Goal: Information Seeking & Learning: Learn about a topic

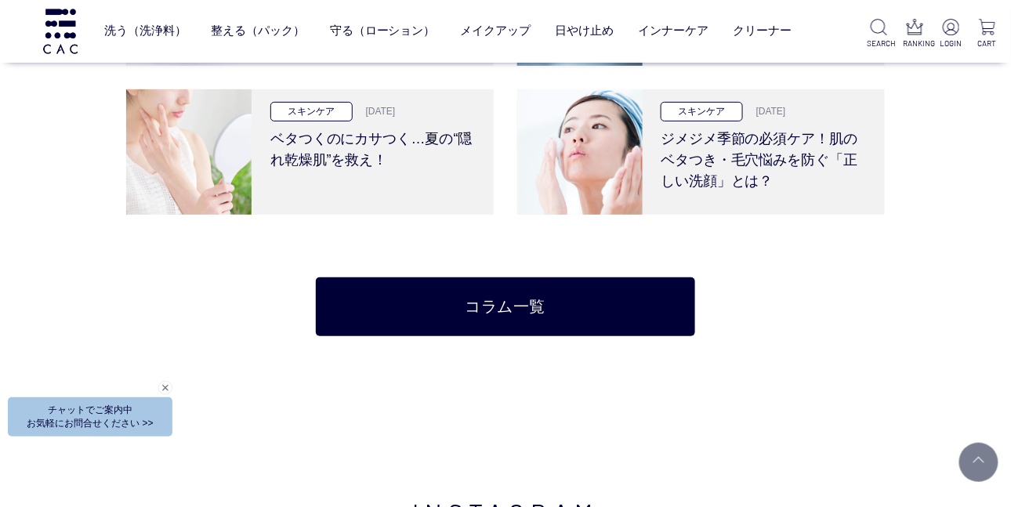
scroll to position [3055, 0]
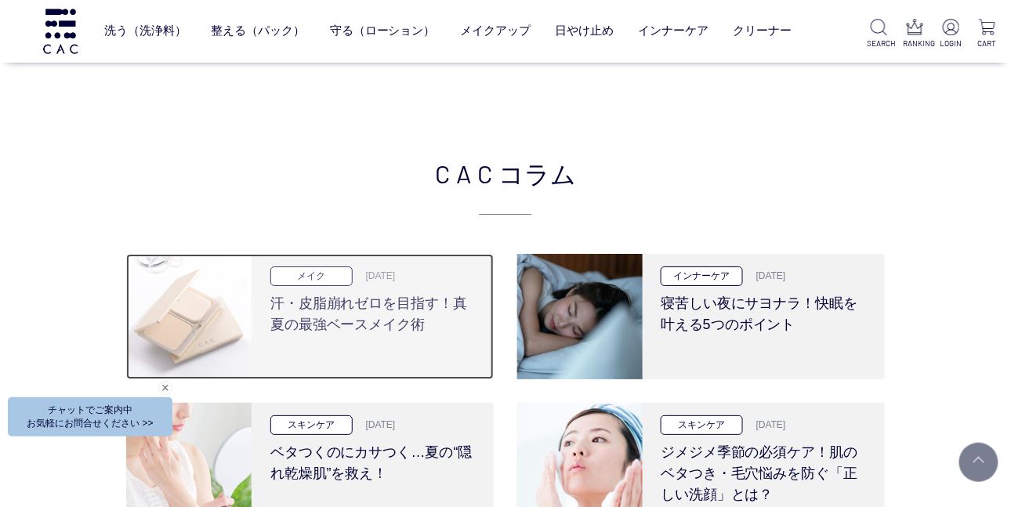
click at [442, 298] on h3 "汗・皮脂崩れゼロを目指す！真夏の最強ベースメイク術" at bounding box center [372, 310] width 205 height 49
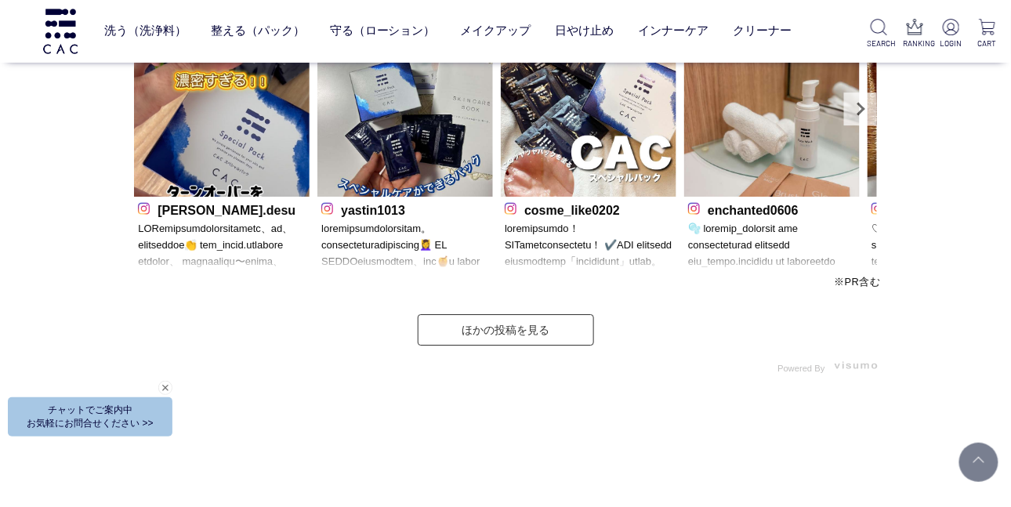
scroll to position [4935, 0]
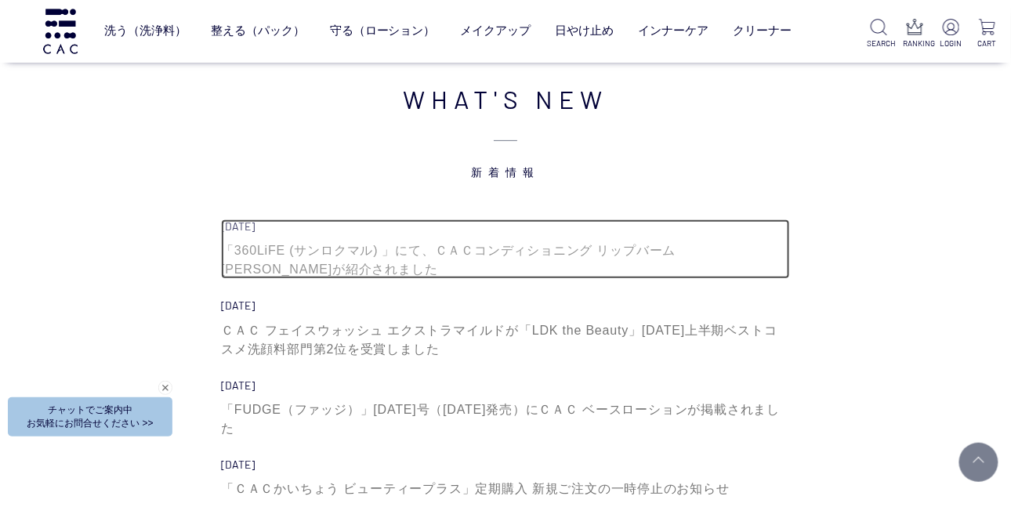
click at [427, 241] on div "「360LiFE (サンロクマル) 」にて、ＣＡＣコンディショニング リップバーム 薄桜が紹介されました" at bounding box center [505, 260] width 569 height 38
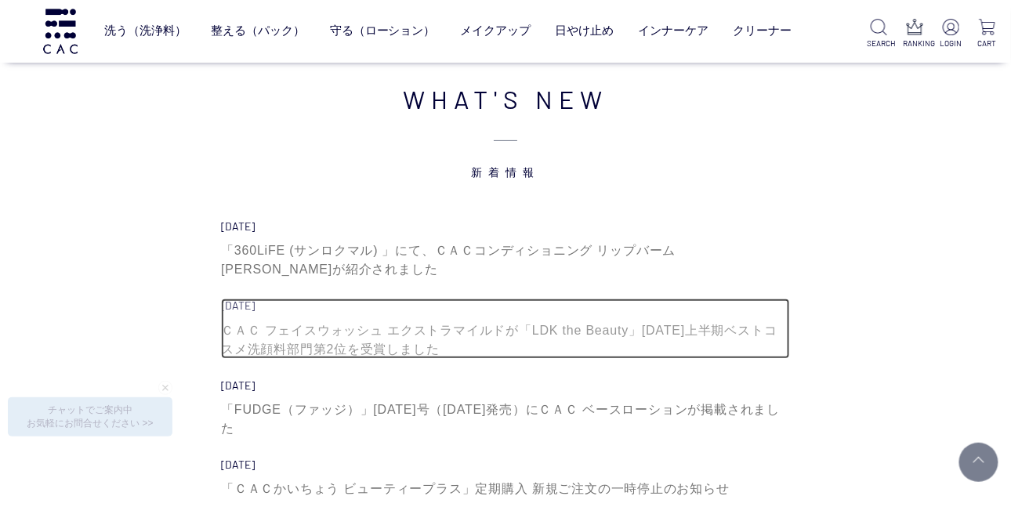
click at [372, 321] on div "ＣＡＣ フェイスウォッシュ エクストラマイルドが「LDK the Beauty」2025年上半期ベストコスメ洗顔料部門第2位を受賞しました" at bounding box center [505, 340] width 569 height 38
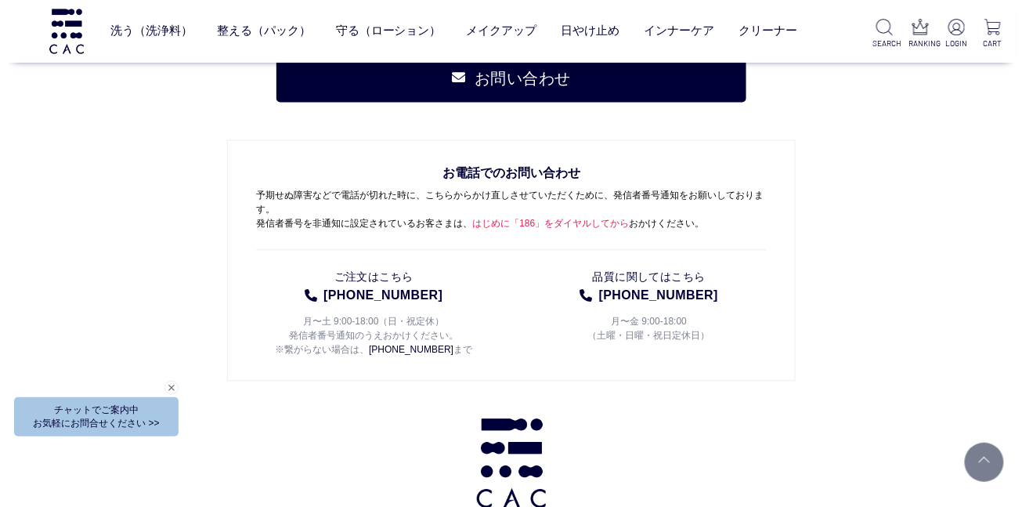
scroll to position [7939, 0]
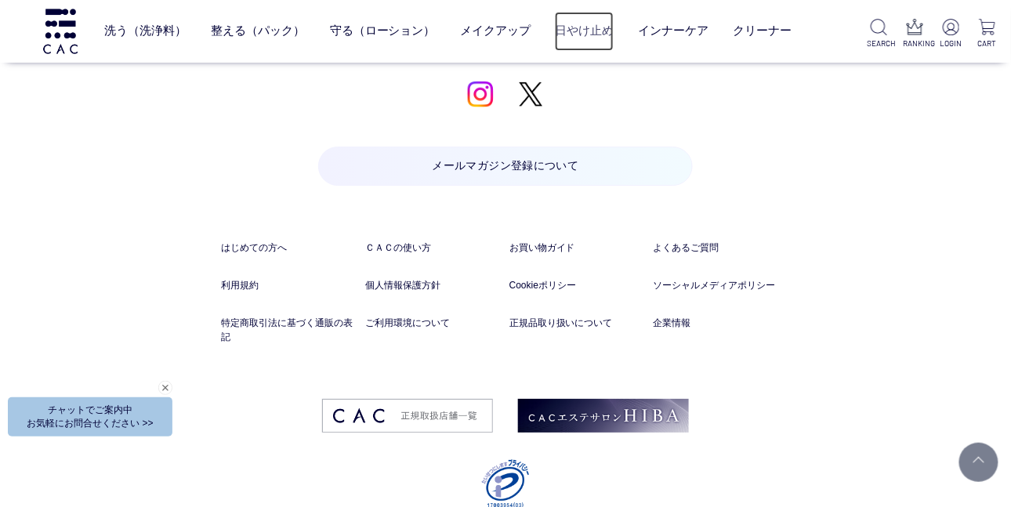
click at [588, 24] on link "日やけ止め" at bounding box center [584, 32] width 59 height 40
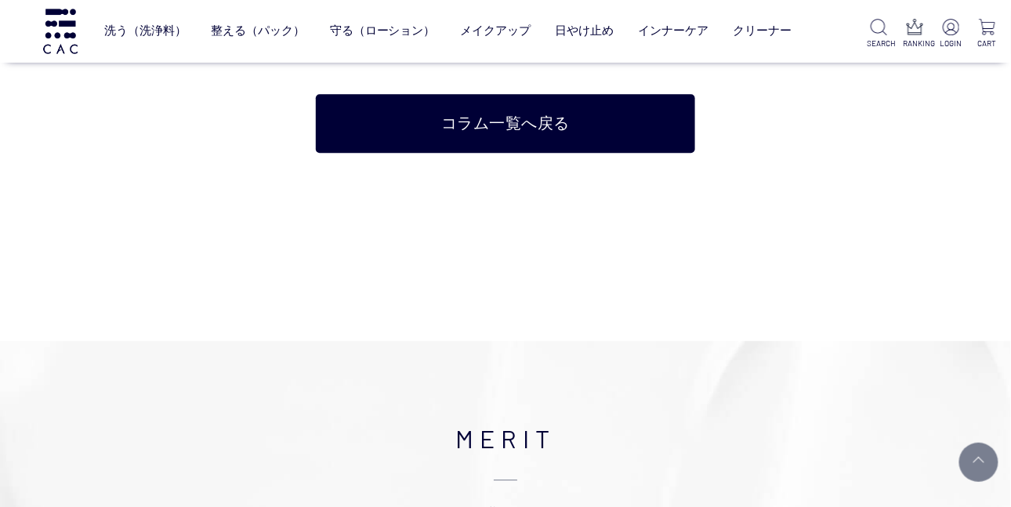
scroll to position [9714, 0]
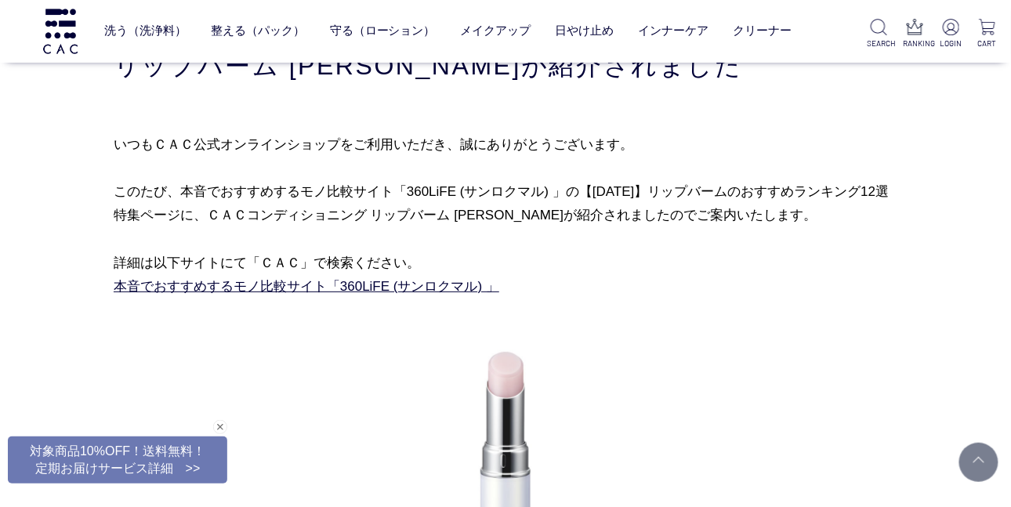
scroll to position [157, 0]
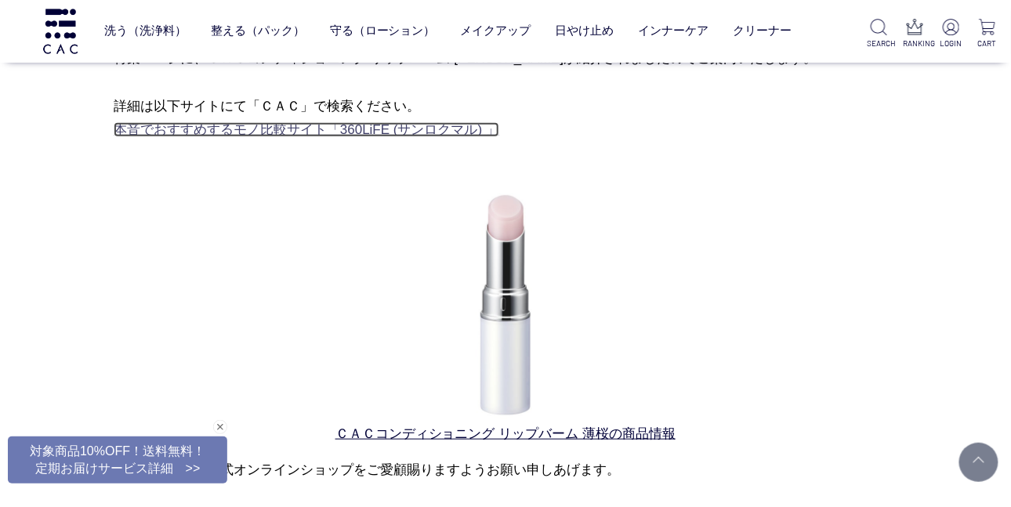
click at [319, 133] on link "本音でおすすめするモノ比較サイト「360LiFE (サンロクマル) 」" at bounding box center [306, 129] width 385 height 15
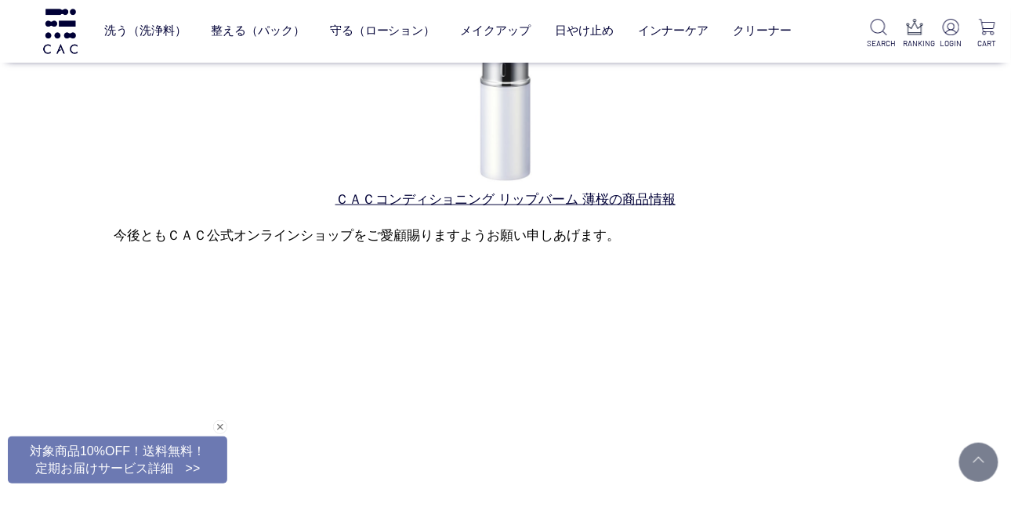
scroll to position [470, 0]
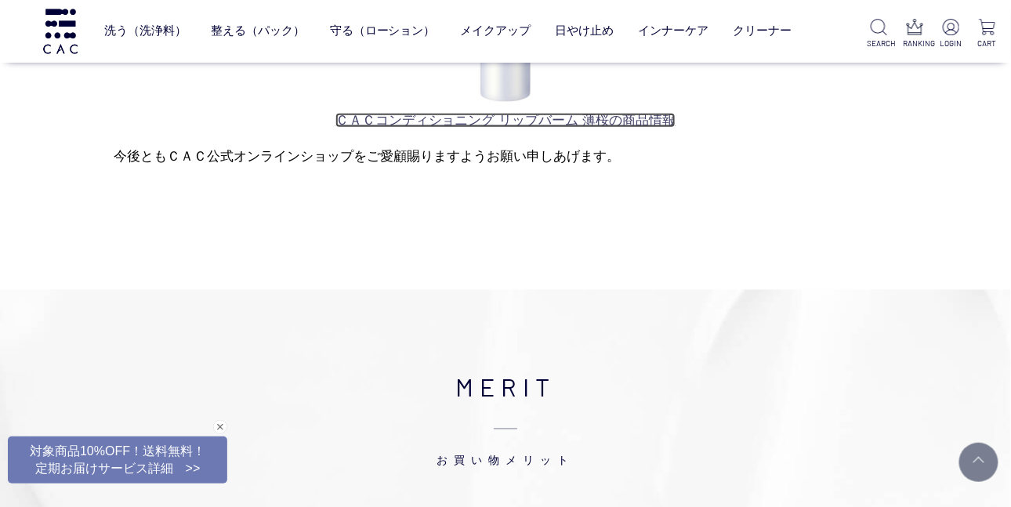
click at [362, 114] on link "ＣＡＣコンディショニング リップバーム 薄桜の商品情報" at bounding box center [505, 120] width 340 height 15
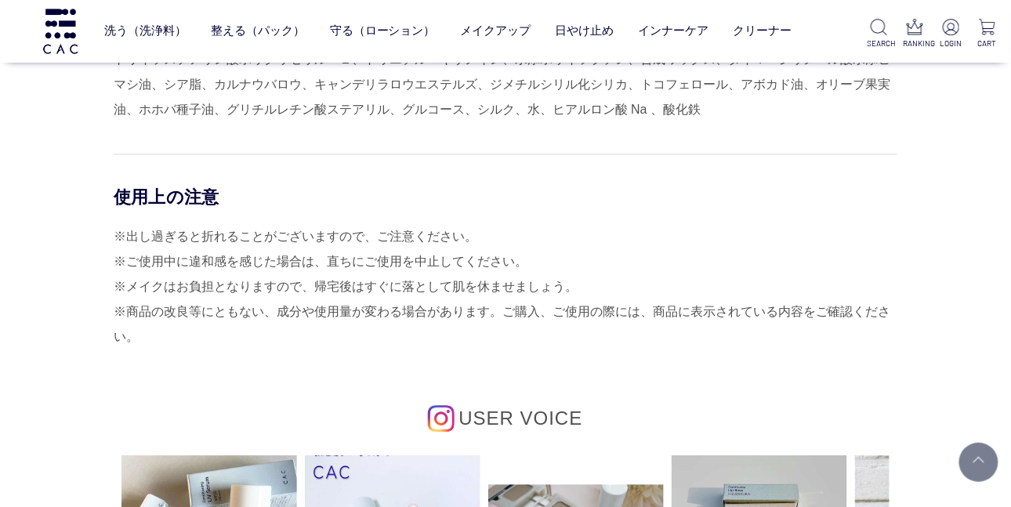
scroll to position [1331, 0]
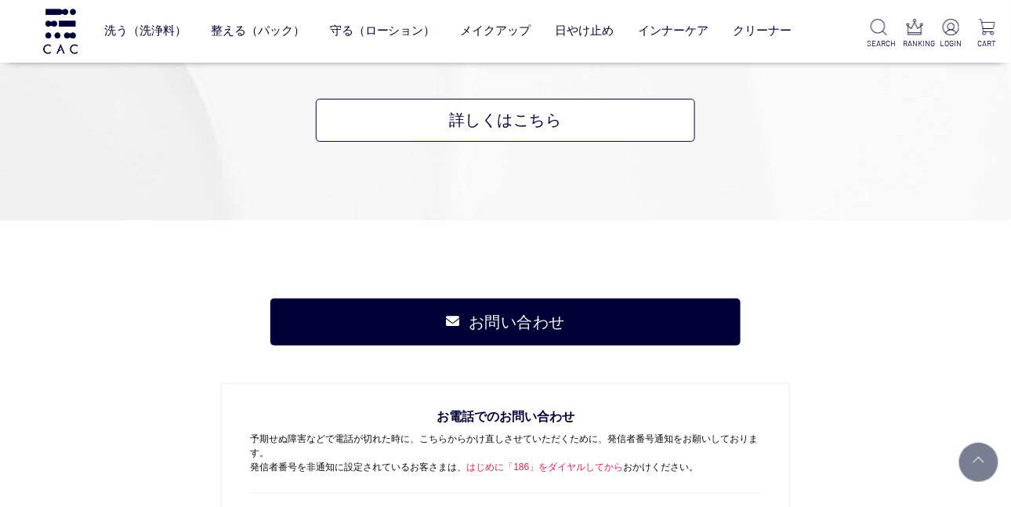
scroll to position [2037, 0]
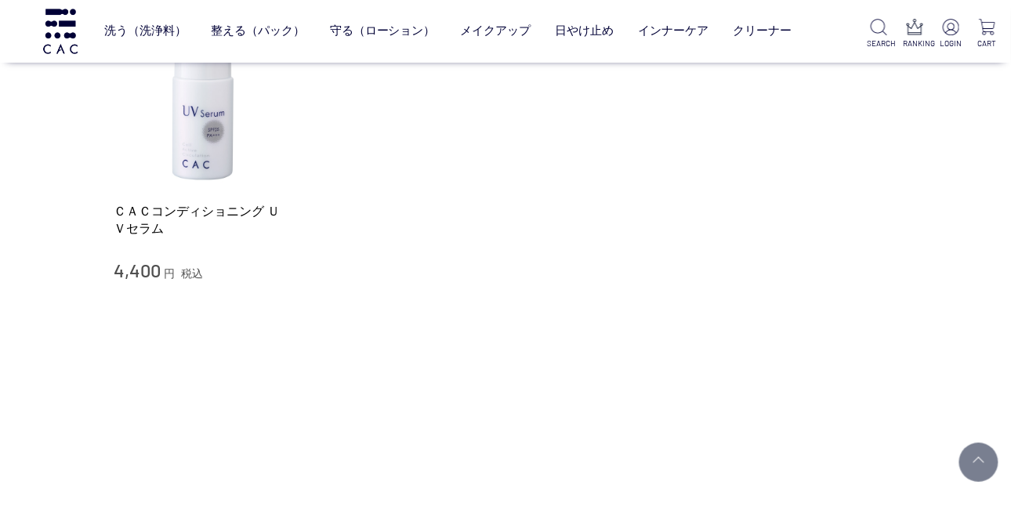
scroll to position [391, 0]
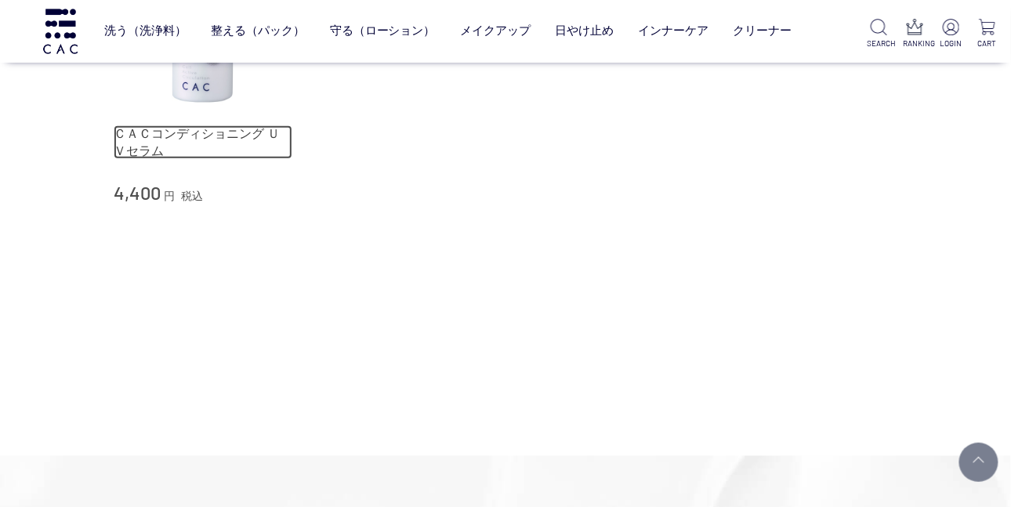
click at [223, 128] on link "ＣＡＣコンディショニング ＵＶセラム" at bounding box center [203, 142] width 179 height 34
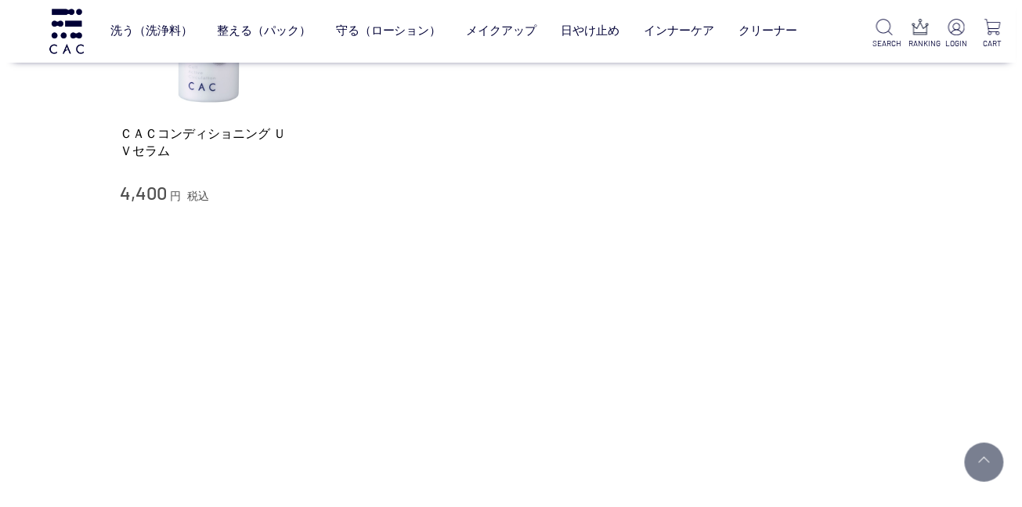
scroll to position [313, 0]
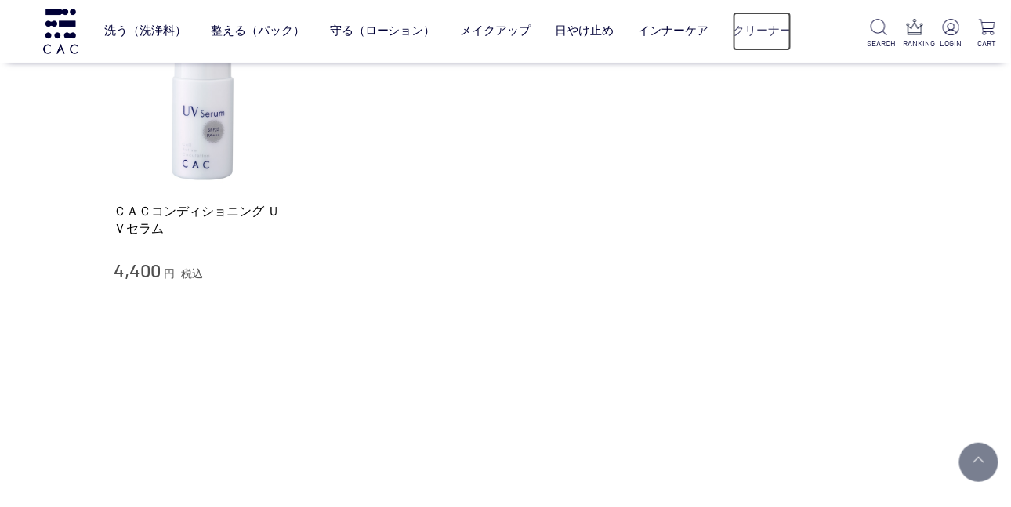
click at [771, 32] on link "クリーナー" at bounding box center [761, 32] width 59 height 40
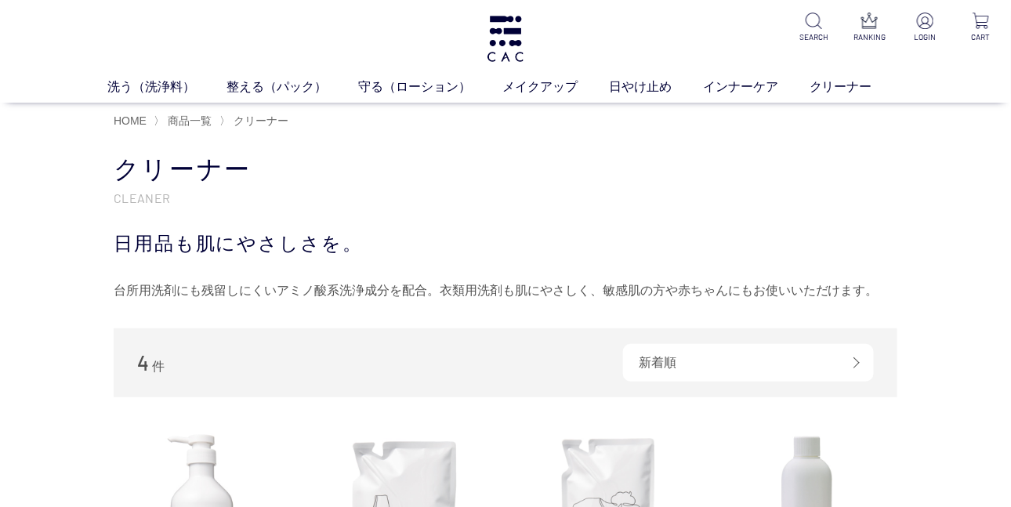
scroll to position [313, 0]
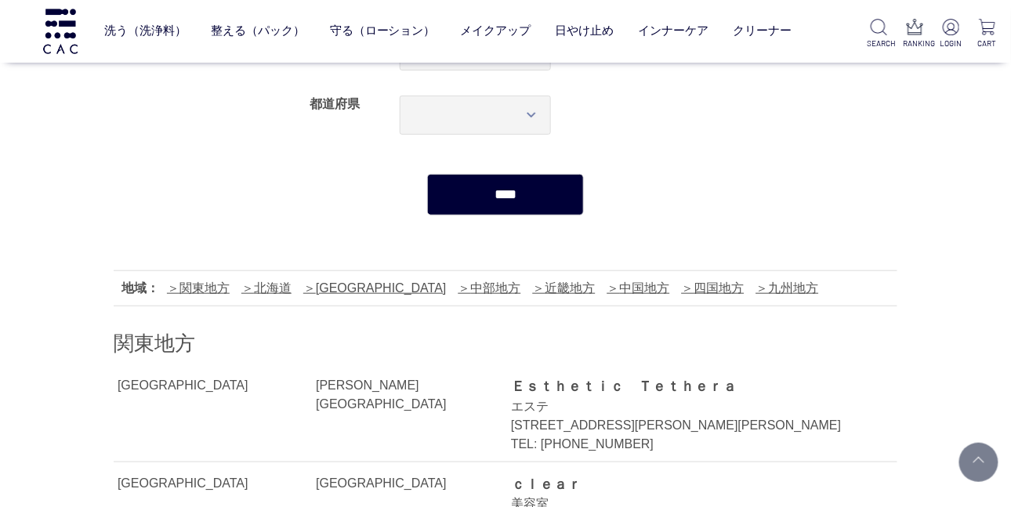
scroll to position [391, 0]
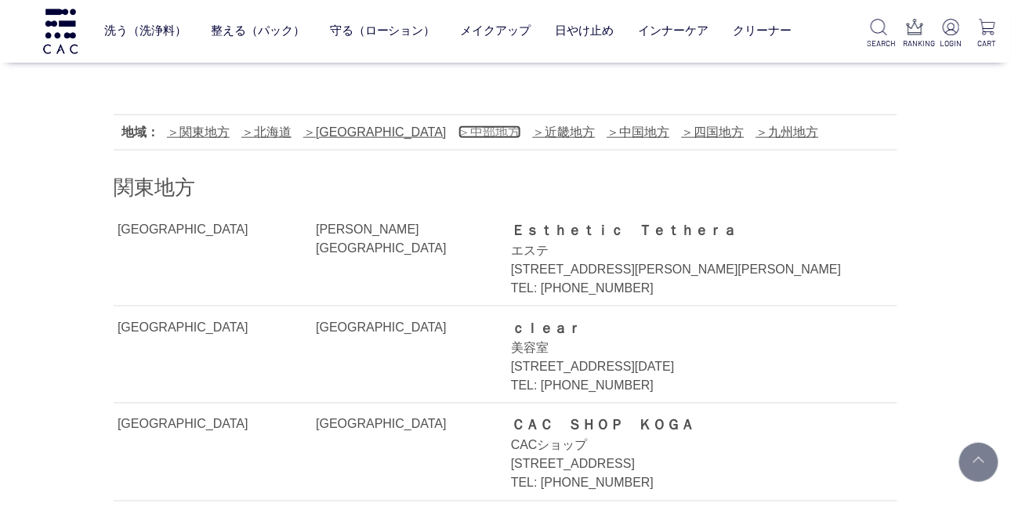
click at [458, 128] on link "中部地方" at bounding box center [489, 131] width 63 height 13
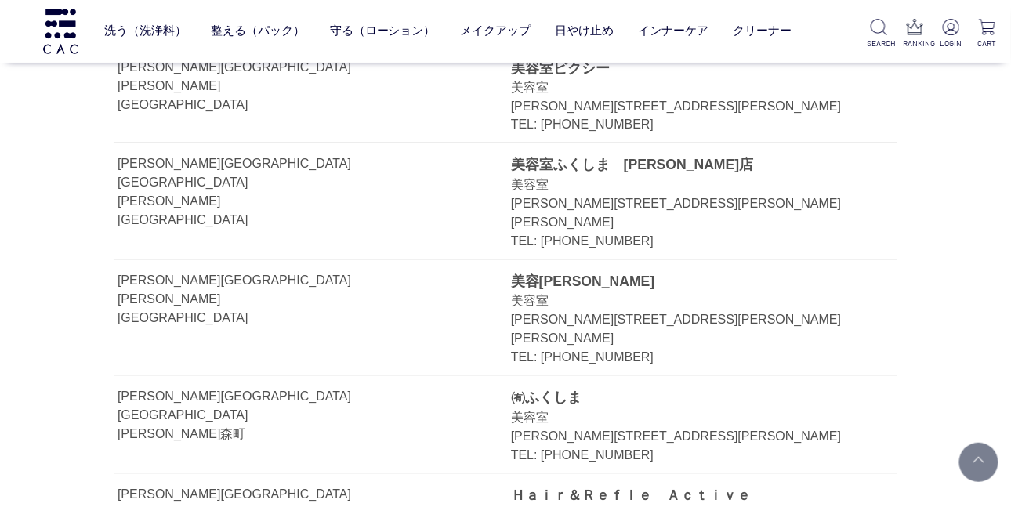
scroll to position [20365, 0]
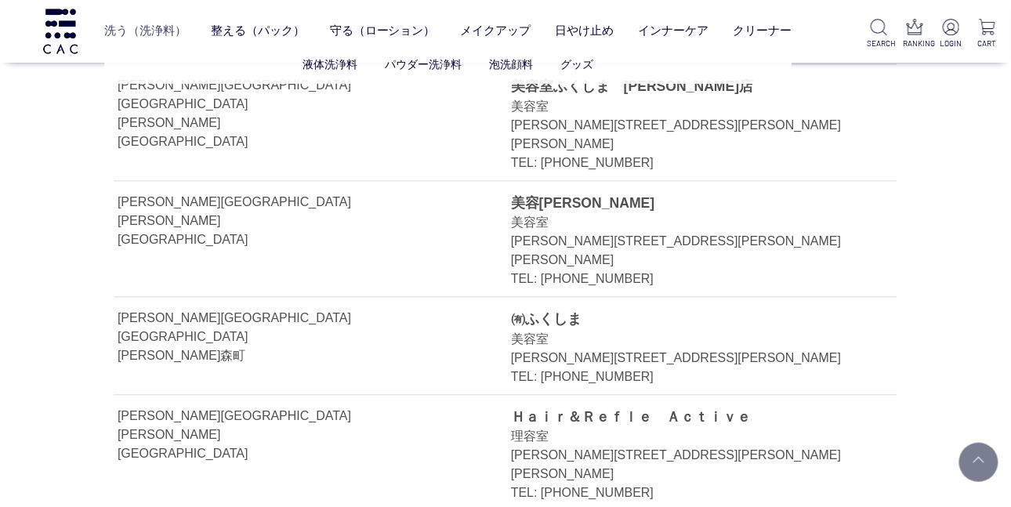
scroll to position [391, 0]
